Goal: Navigation & Orientation: Find specific page/section

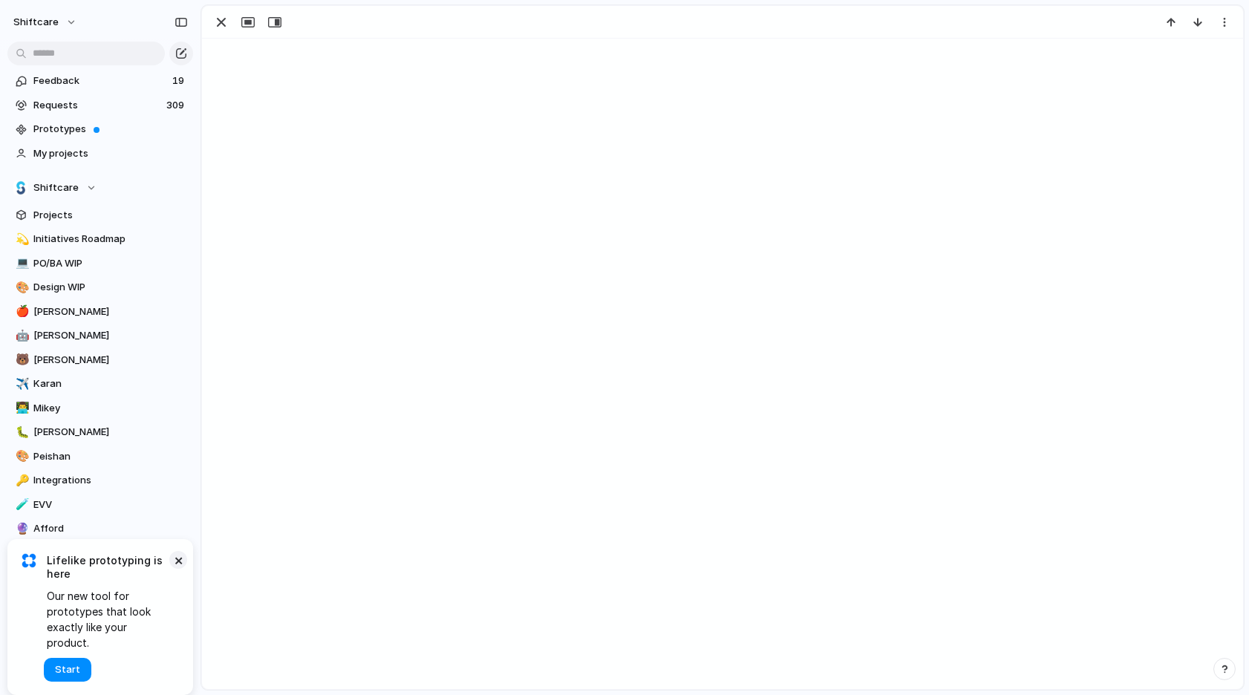
click at [180, 569] on button "×" at bounding box center [178, 560] width 18 height 18
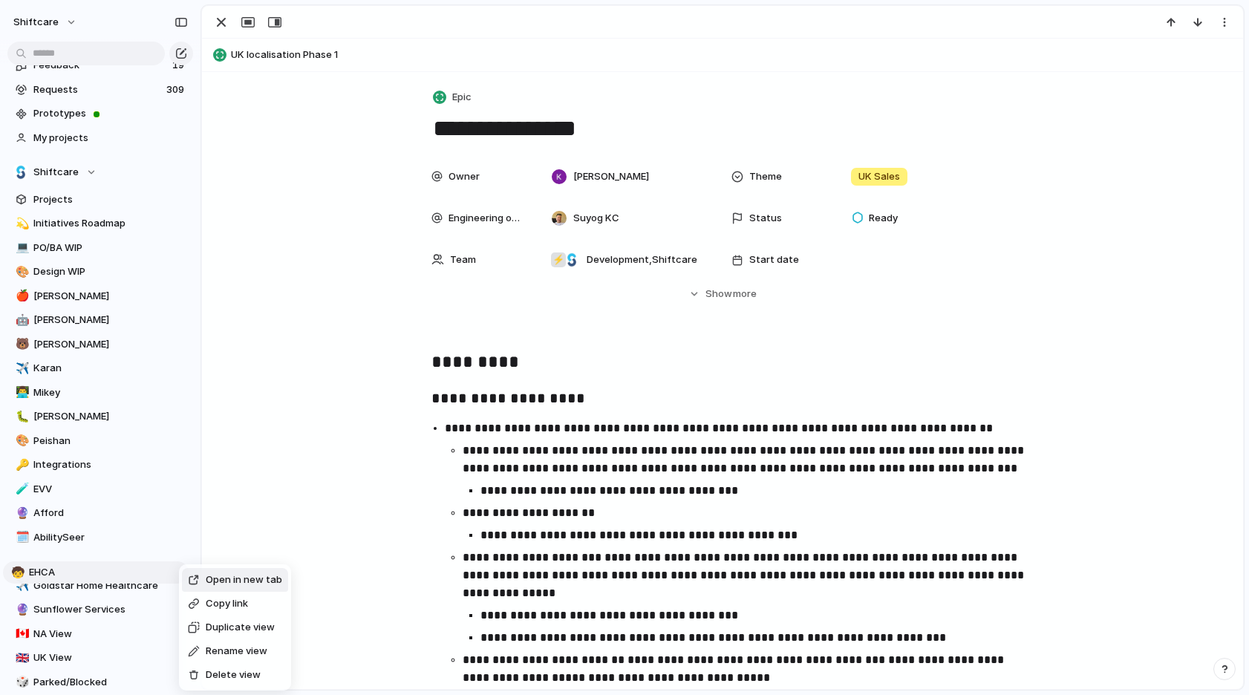
scroll to position [43, 0]
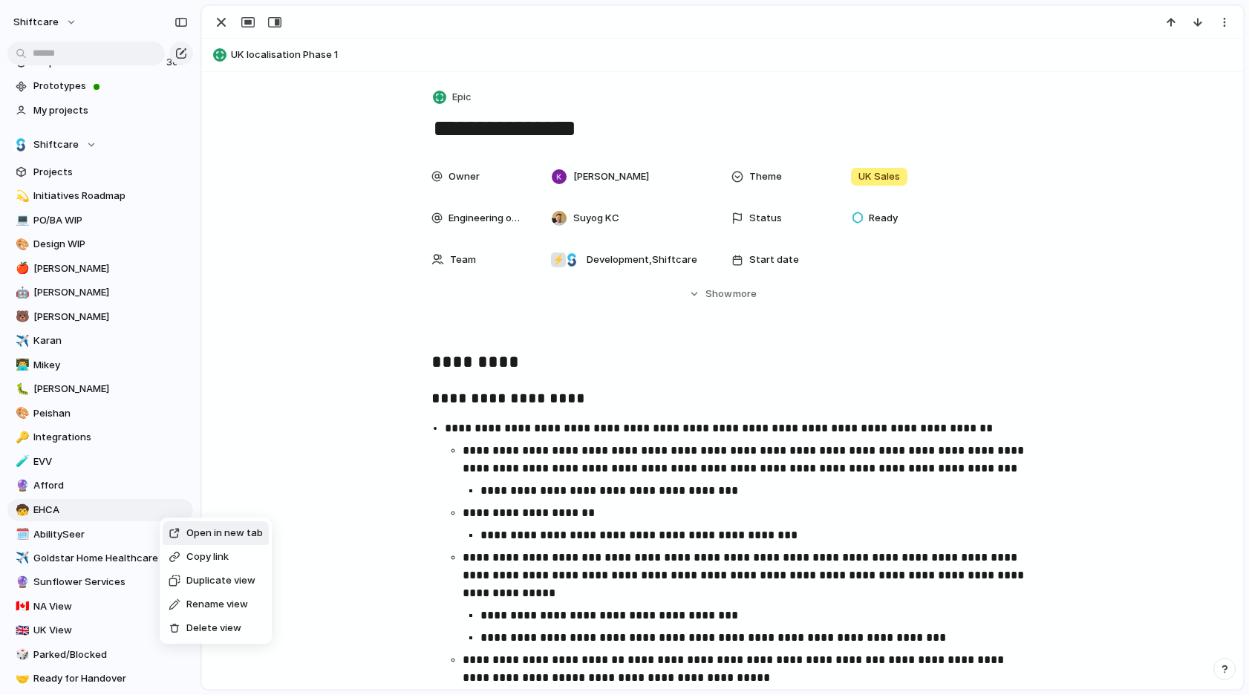
click at [186, 506] on div "Open in new tab Copy link Duplicate view Rename view Delete view" at bounding box center [624, 347] width 1249 height 695
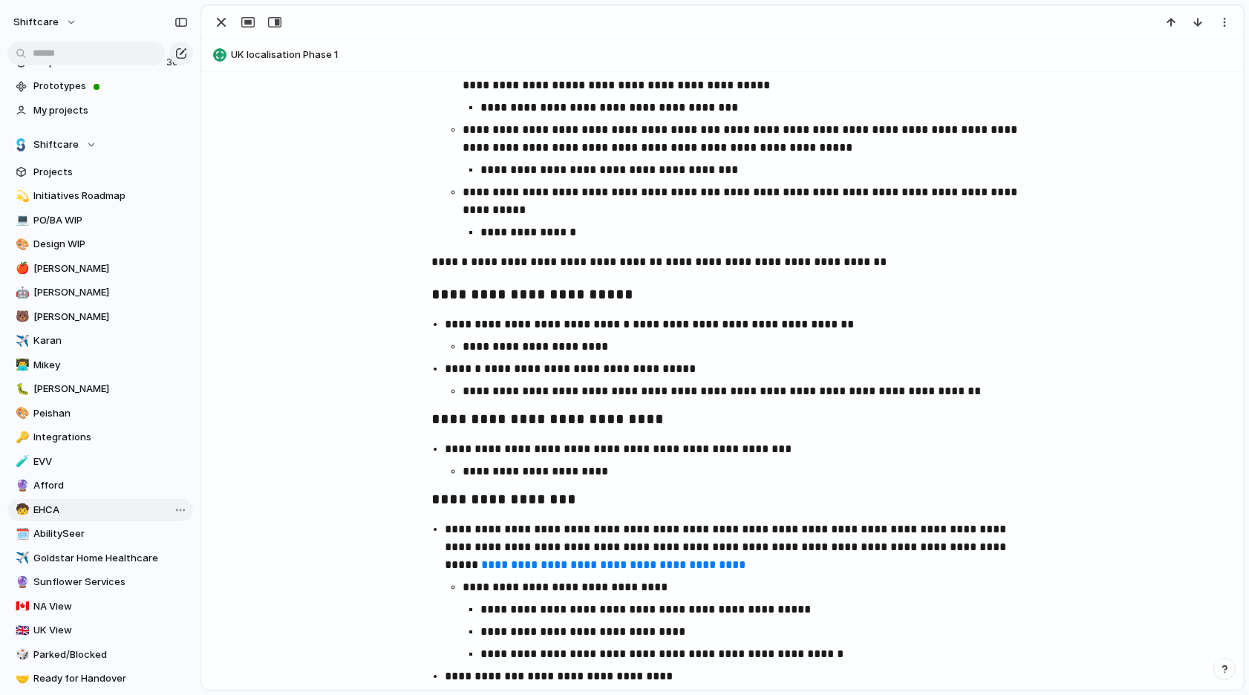
scroll to position [589, 0]
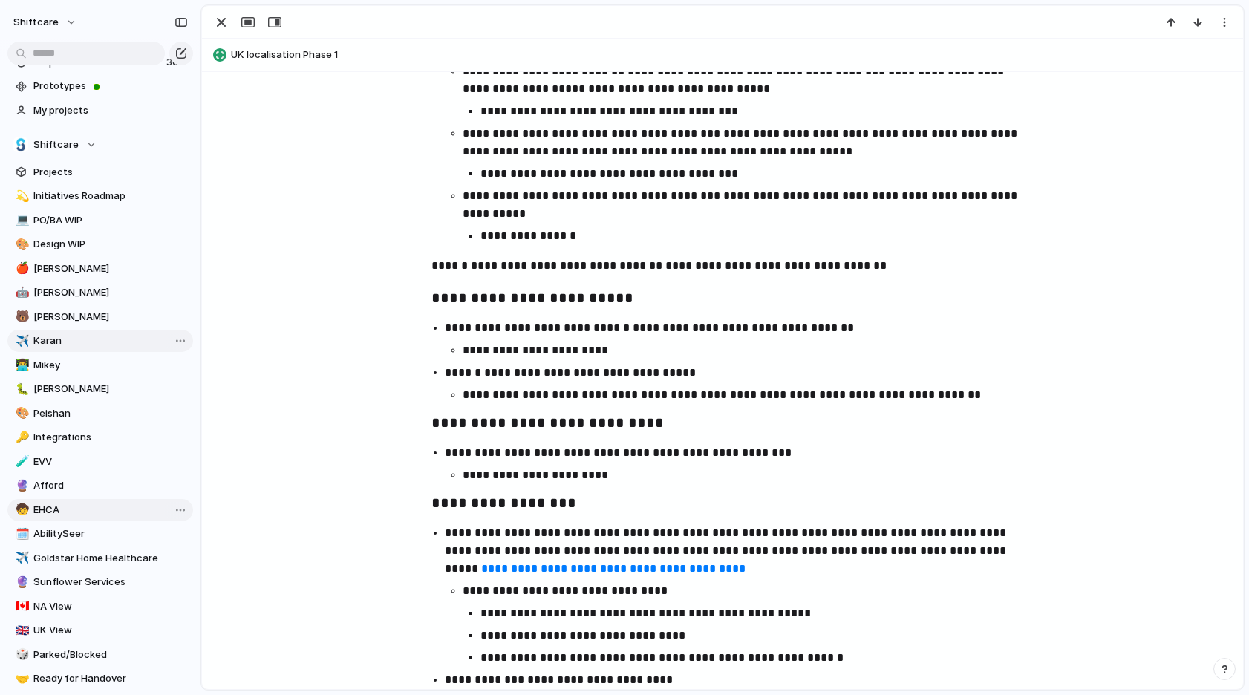
click at [38, 338] on span "Karan" at bounding box center [110, 340] width 154 height 15
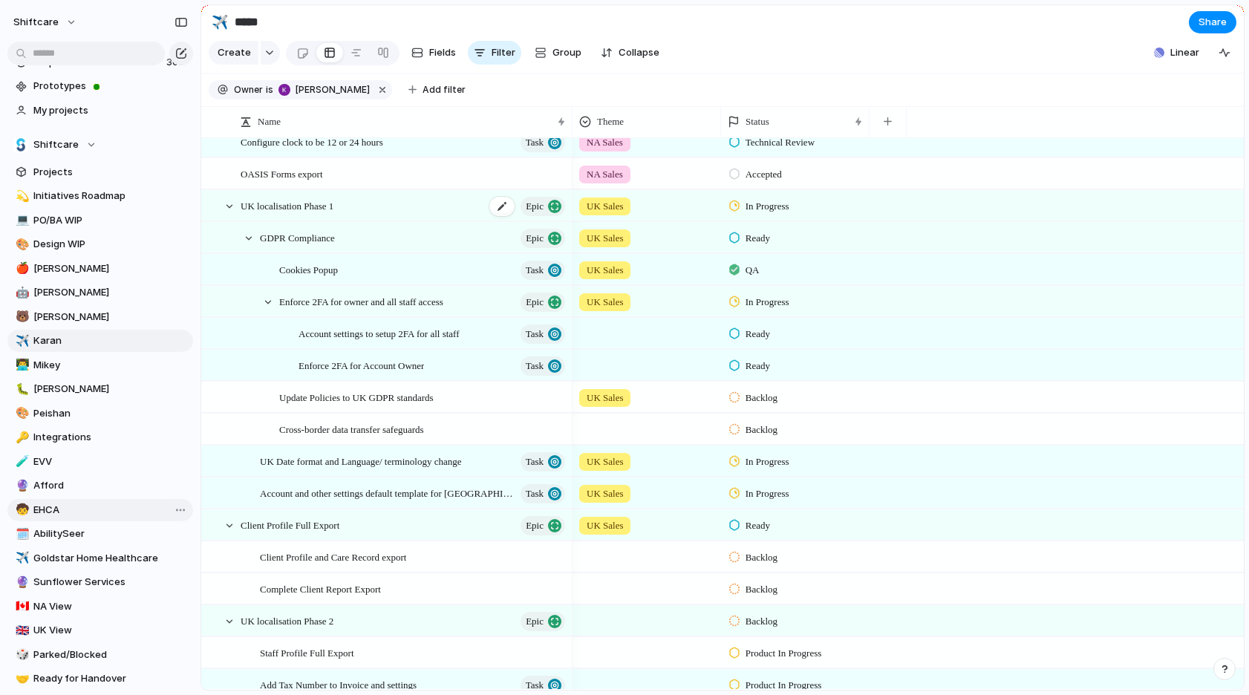
click at [289, 206] on span "UK localisation Phase 1" at bounding box center [287, 205] width 93 height 17
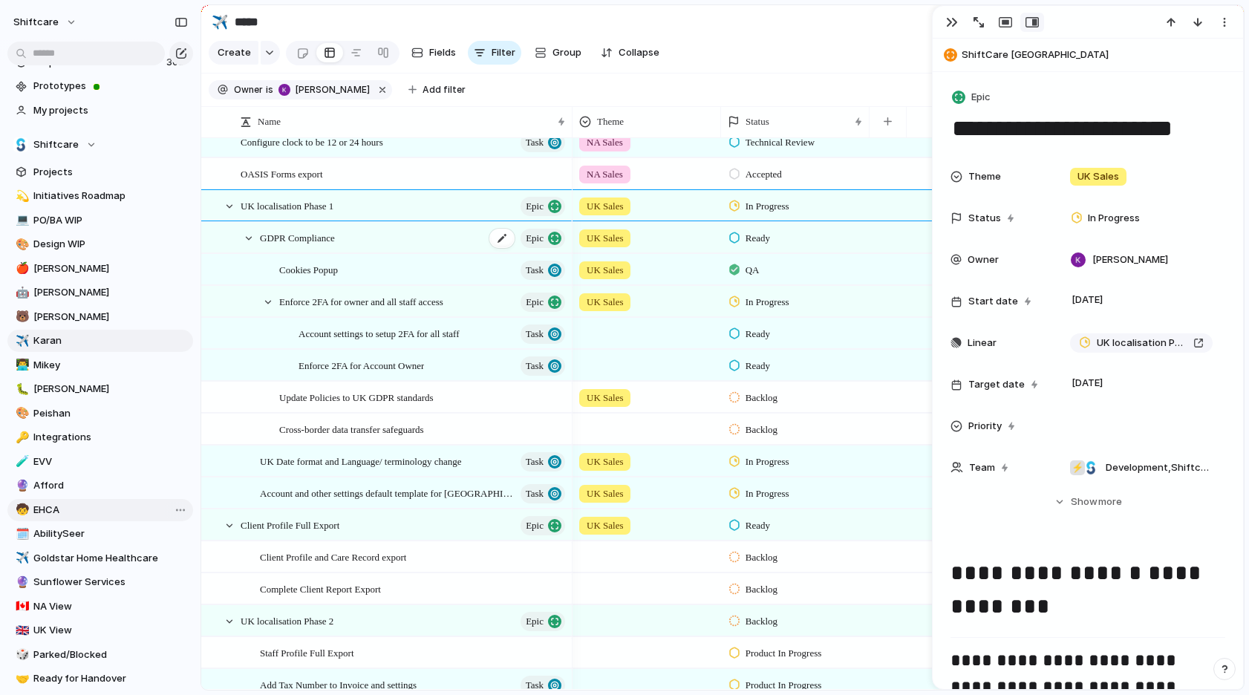
click at [300, 237] on span "GDPR Compliance" at bounding box center [297, 237] width 75 height 17
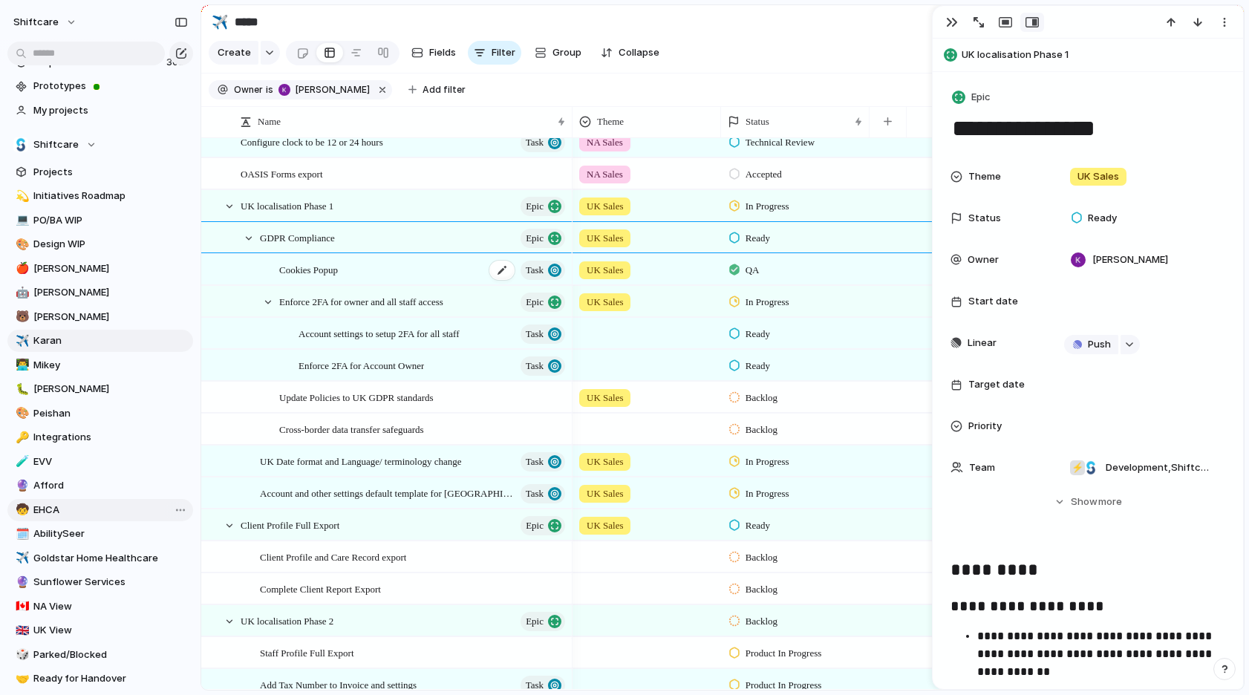
click at [312, 270] on span "Cookies Popup" at bounding box center [308, 269] width 59 height 17
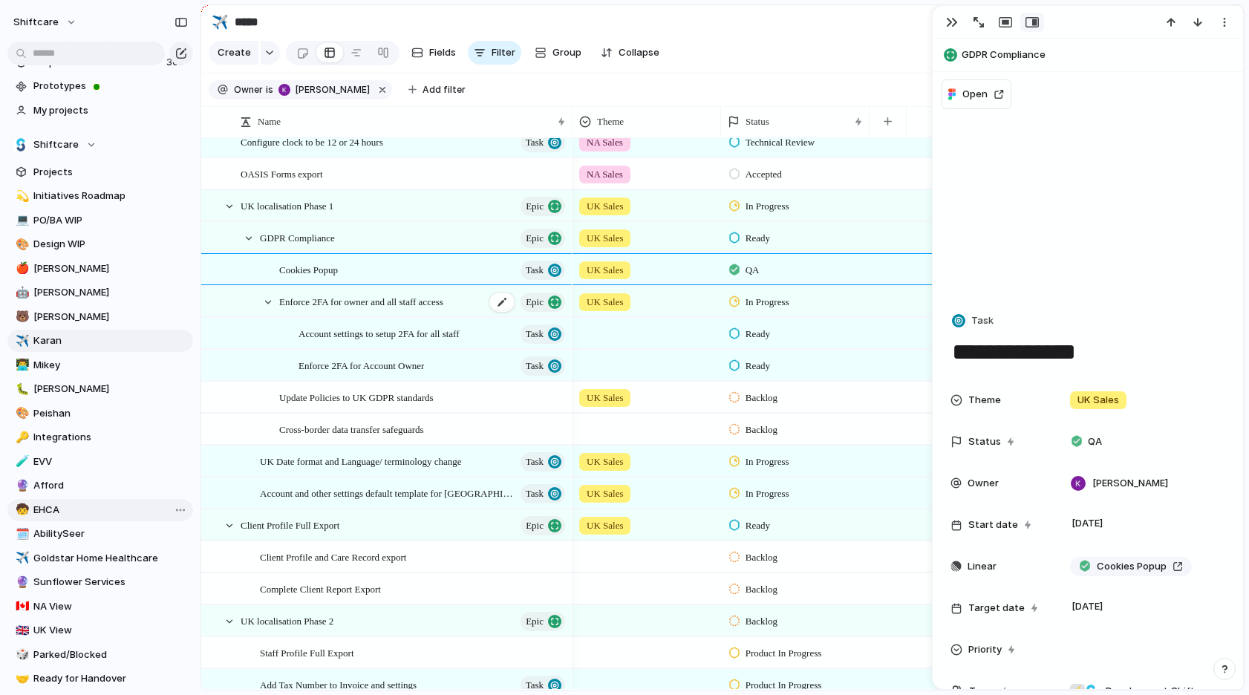
click at [323, 304] on span "Enforce 2FA for owner and all staff access" at bounding box center [361, 301] width 164 height 17
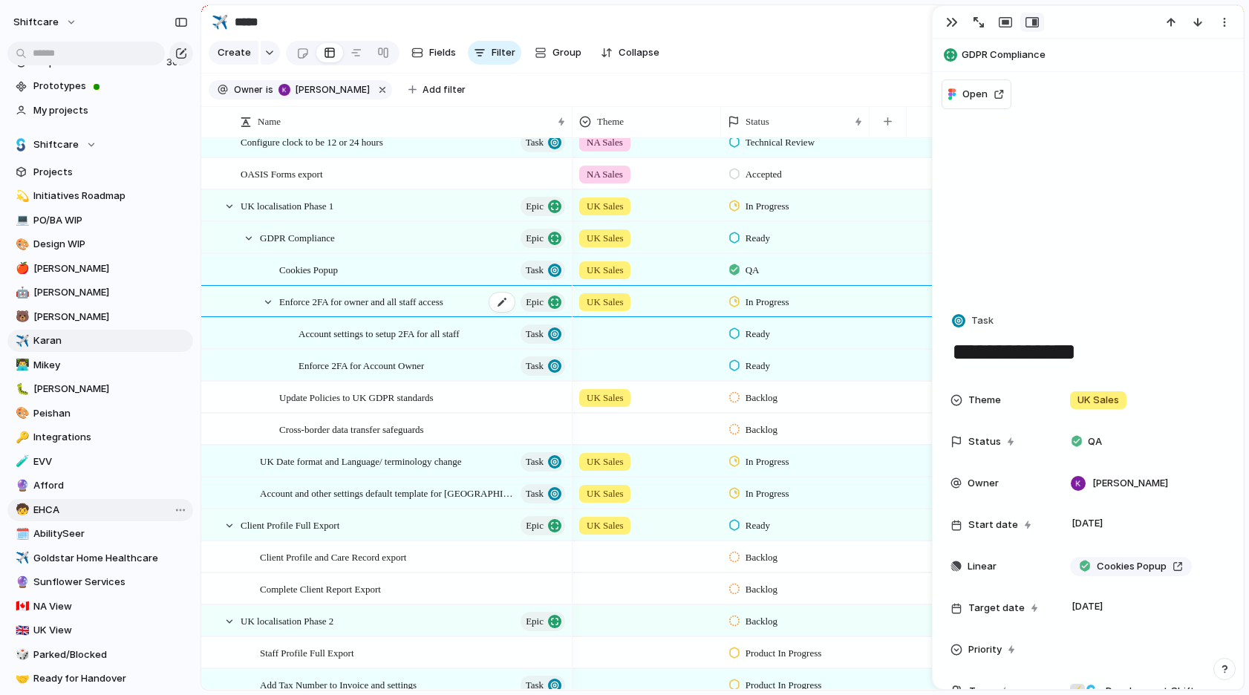
type textarea "**********"
